Goal: Task Accomplishment & Management: Complete application form

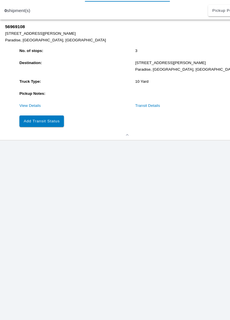
click at [47, 144] on button "Add Transit Status" at bounding box center [38, 140] width 40 height 10
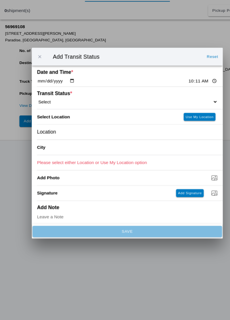
click at [170, 101] on input "10:11" at bounding box center [183, 104] width 27 height 6
type input "09:35"
click at [53, 121] on select "Select Arrive at Drop Off Arrive at Pickup Break Start Break Stop Depart Drop O…" at bounding box center [114, 122] width 163 height 5
select select "ARVPULOC"
click at [64, 150] on div "Location" at bounding box center [114, 151] width 163 height 14
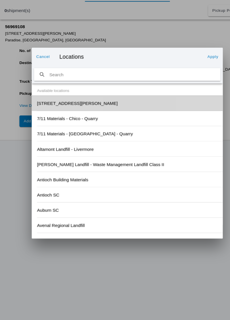
click at [0, 0] on slot "[STREET_ADDRESS][PERSON_NAME]" at bounding box center [0, 0] width 0 height 0
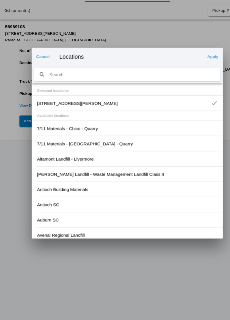
click at [0, 0] on slot "Apply" at bounding box center [0, 0] width 0 height 0
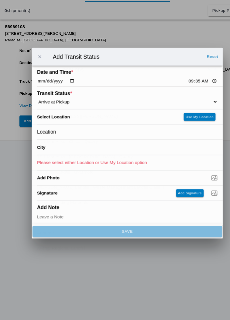
type input "Paradise"
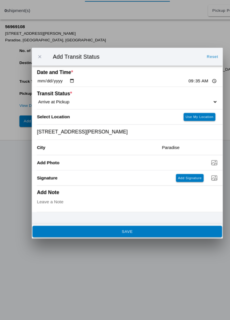
click at [124, 243] on button "SAVE" at bounding box center [114, 240] width 171 height 10
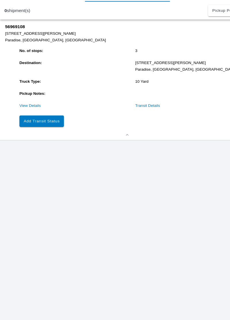
click at [47, 144] on button "Add Transit Status" at bounding box center [38, 140] width 40 height 10
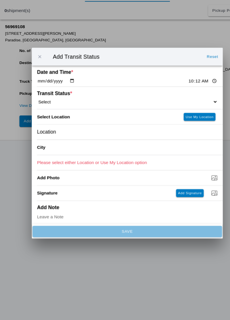
click at [171, 105] on input "10:12" at bounding box center [183, 104] width 27 height 6
type input "10:01"
click at [61, 121] on select "Select Arrive at Drop Off Arrive at Pickup Break Start Break Stop Depart Drop O…" at bounding box center [114, 122] width 163 height 5
select select "DPTPULOC"
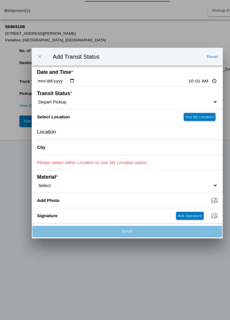
click at [68, 150] on div "Location" at bounding box center [114, 151] width 163 height 14
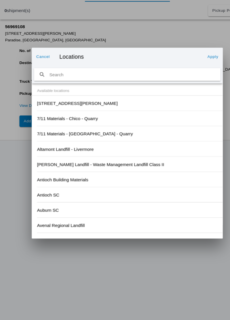
click at [0, 0] on slot "[STREET_ADDRESS][PERSON_NAME]" at bounding box center [0, 0] width 0 height 0
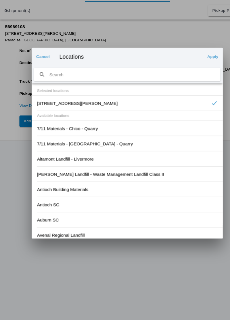
click at [197, 81] on button "Apply" at bounding box center [192, 81] width 14 height 9
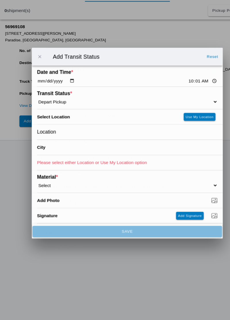
type input "Paradise"
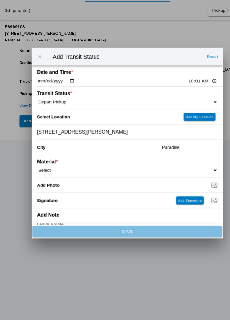
click at [60, 183] on select "Select 1" x 3" Rock 1" x 4" Rock 2" x 4" Rock Asphalt Cold Patch Backfill Spec …" at bounding box center [114, 184] width 163 height 5
click at [68, 185] on select "Select 1" x 3" Rock 1" x 4" Rock 2" x 4" Rock Asphalt Cold Patch Backfill Spec …" at bounding box center [114, 184] width 163 height 5
select select "708654"
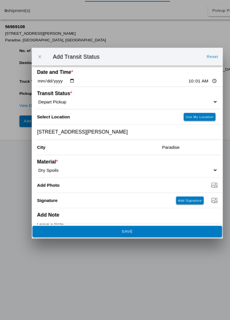
click at [127, 243] on button "SAVE" at bounding box center [114, 240] width 171 height 10
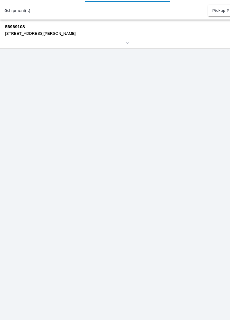
click at [27, 60] on div "[STREET_ADDRESS][PERSON_NAME]" at bounding box center [107, 61] width 204 height 4
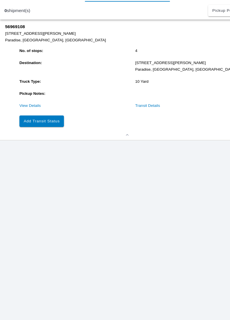
click at [0, 0] on slot "Add Transit Status" at bounding box center [0, 0] width 0 height 0
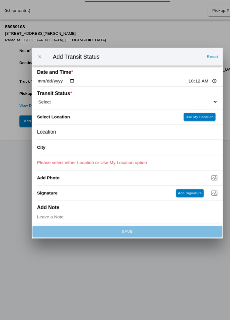
click at [171, 104] on input "10:12" at bounding box center [183, 104] width 27 height 6
type input "10:07"
click at [48, 121] on select "Select Arrive at Drop Off Arrive at Pickup Break Start Break Stop Depart Drop O…" at bounding box center [114, 122] width 163 height 5
select select "ARVDLVLOC"
click at [63, 150] on div "Location" at bounding box center [114, 151] width 163 height 14
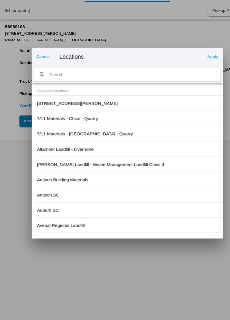
click at [0, 0] on slot "[STREET_ADDRESS][PERSON_NAME]" at bounding box center [0, 0] width 0 height 0
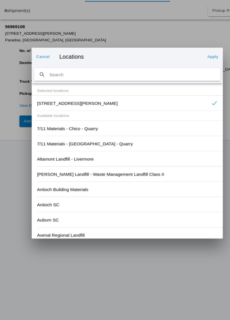
click at [0, 0] on slot "Apply" at bounding box center [0, 0] width 0 height 0
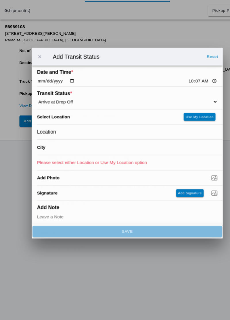
type input "Paradise"
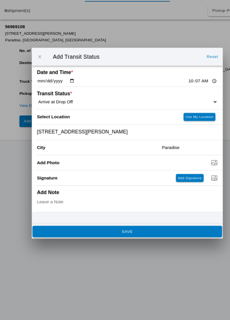
click at [106, 242] on button "SAVE" at bounding box center [114, 240] width 171 height 10
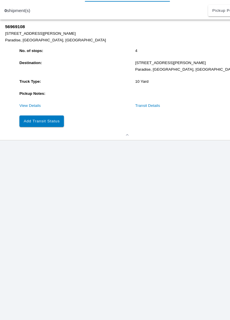
click at [0, 0] on slot "Add Transit Status" at bounding box center [0, 0] width 0 height 0
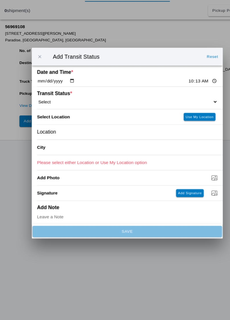
click at [170, 102] on input "10:13" at bounding box center [183, 104] width 27 height 6
click at [60, 116] on ion-label "Transit Status *" at bounding box center [94, 115] width 123 height 5
click at [57, 121] on select "Select Arrive at Drop Off Arrive at Pickup Break Start Break Stop Depart Drop O…" at bounding box center [114, 122] width 163 height 5
select select "DPTDLVLOC"
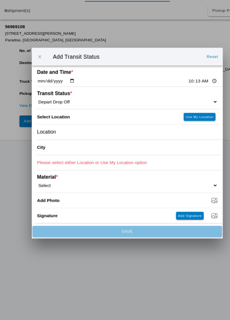
click at [58, 149] on div "Location" at bounding box center [114, 151] width 163 height 14
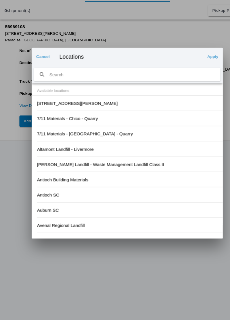
click at [66, 127] on div "[STREET_ADDRESS][PERSON_NAME]" at bounding box center [114, 124] width 163 height 14
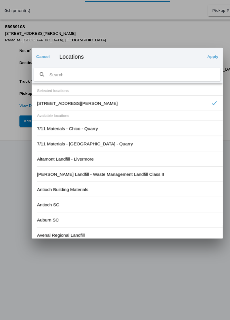
click at [193, 85] on button "Apply" at bounding box center [192, 81] width 14 height 9
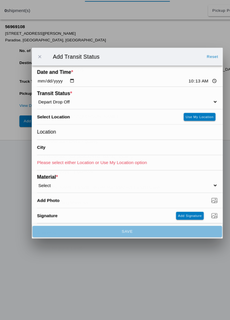
type input "Paradise"
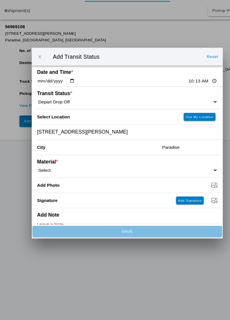
click at [54, 183] on select "Select 1" x 3" Rock 1" x 4" Rock 2" x 4" Rock Asphalt Cold Patch Backfill Spec …" at bounding box center [114, 184] width 163 height 5
select select "708654"
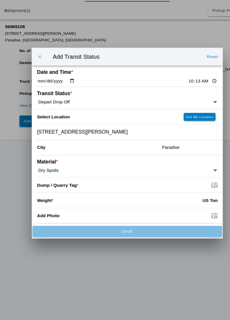
click at [72, 198] on input "Dump / Quarry Tag *" at bounding box center [117, 198] width 168 height 6
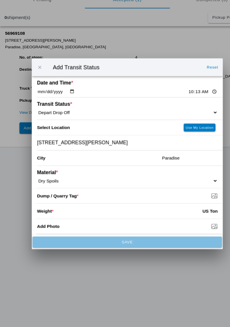
type input "C:\fakepath\17594252297117329759898457124483.jpg"
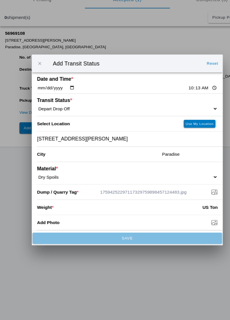
click at [60, 213] on input "number" at bounding box center [115, 212] width 135 height 13
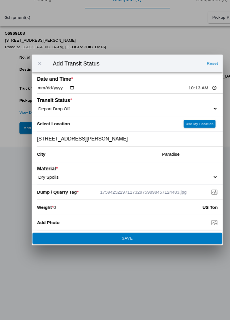
type input "0"
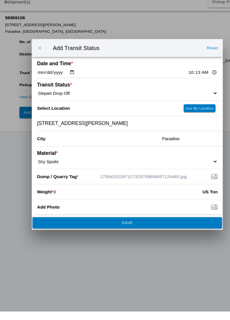
scroll to position [37, 0]
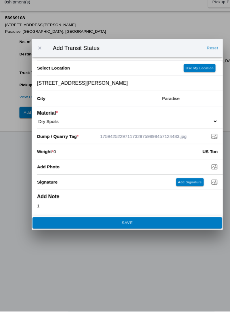
click at [67, 174] on input "0" at bounding box center [115, 175] width 135 height 13
type textarea "10"
click at [62, 177] on input "0" at bounding box center [115, 175] width 135 height 13
type input "01"
click at [121, 187] on input "Add Photo" at bounding box center [117, 189] width 168 height 6
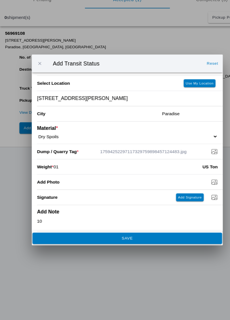
click at [118, 246] on ion-footer "SAVE" at bounding box center [115, 240] width 173 height 13
click at [129, 243] on button "SAVE" at bounding box center [114, 240] width 171 height 10
